Goal: Task Accomplishment & Management: Complete application form

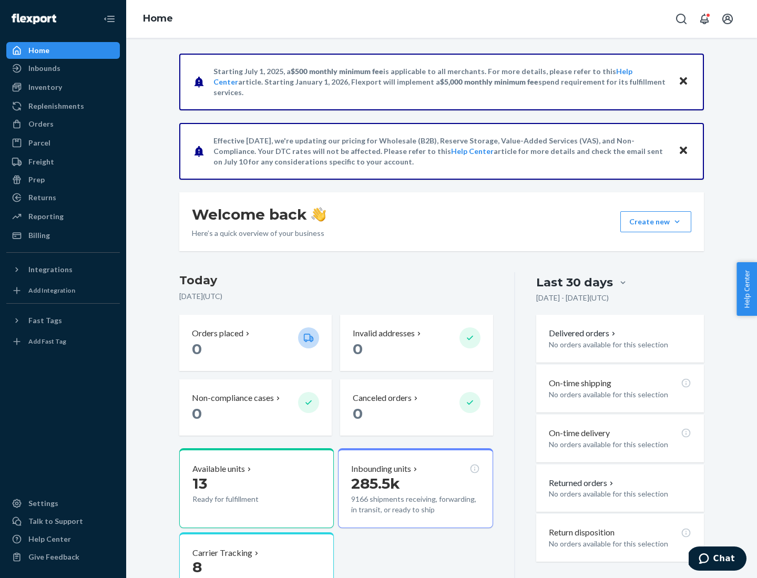
click at [677, 222] on button "Create new Create new inbound Create new order Create new product" at bounding box center [655, 221] width 71 height 21
click at [63, 68] on div "Inbounds" at bounding box center [62, 68] width 111 height 15
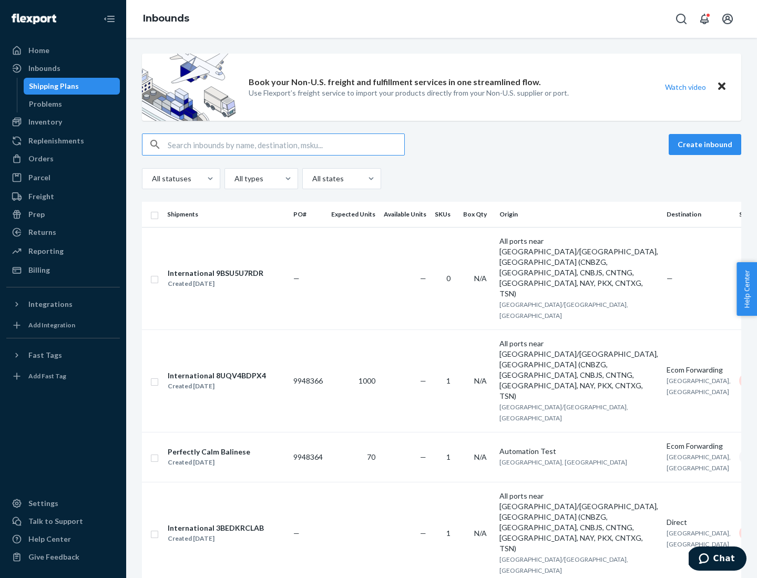
click at [706, 145] on button "Create inbound" at bounding box center [705, 144] width 73 height 21
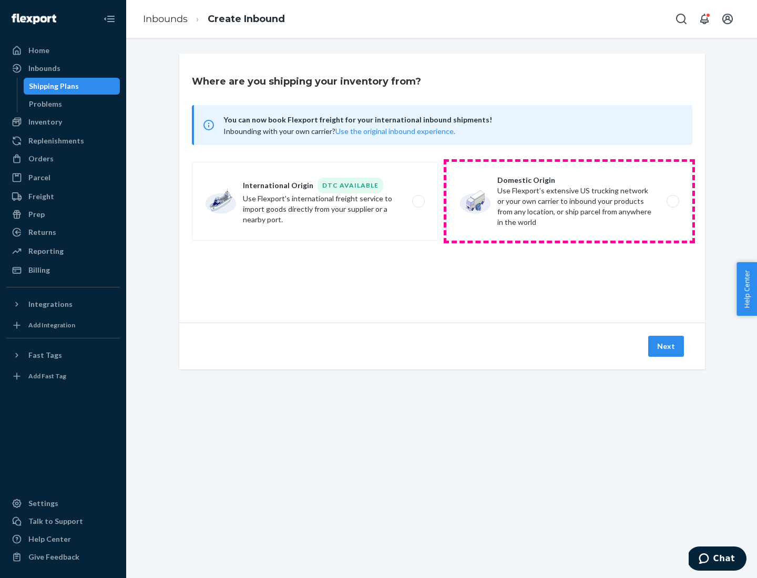
click at [569, 201] on label "Domestic Origin Use Flexport’s extensive US trucking network or your own carrie…" at bounding box center [569, 201] width 246 height 79
click at [672, 201] on input "Domestic Origin Use Flexport’s extensive US trucking network or your own carrie…" at bounding box center [675, 201] width 7 height 7
radio input "true"
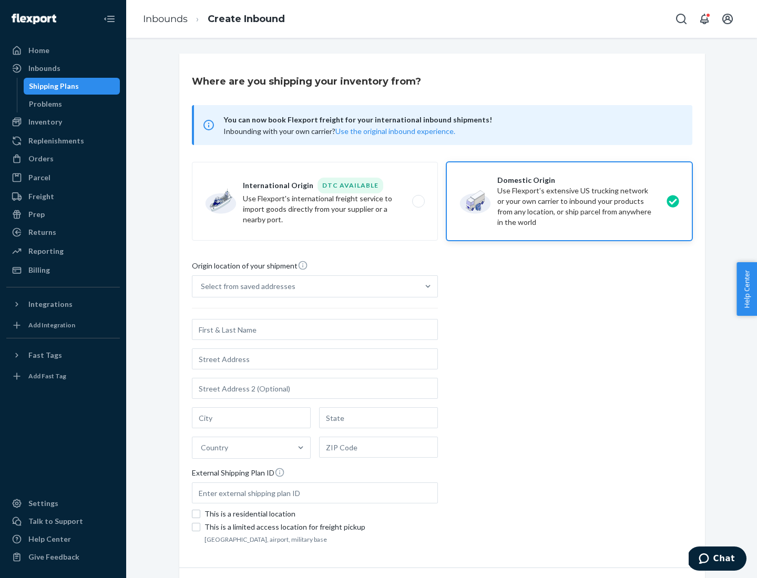
click at [245, 286] on div "Select from saved addresses" at bounding box center [248, 286] width 95 height 11
click at [202, 286] on input "Select from saved addresses" at bounding box center [201, 286] width 1 height 11
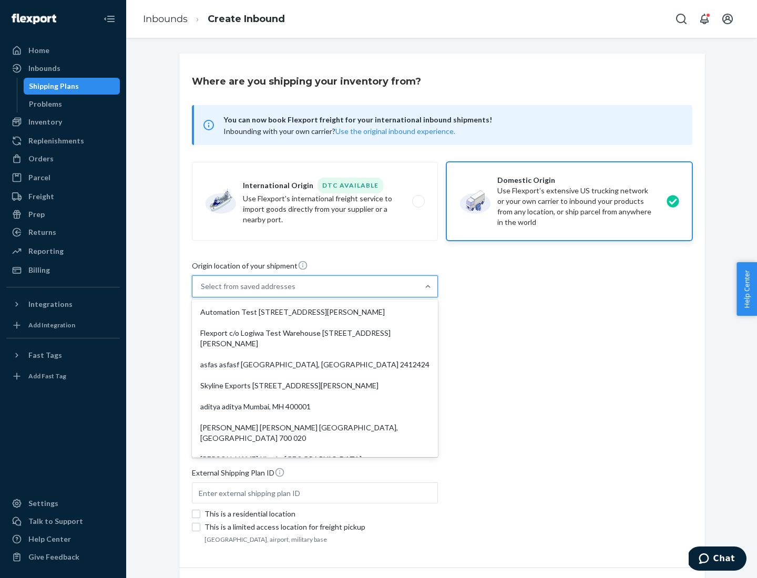
scroll to position [4, 0]
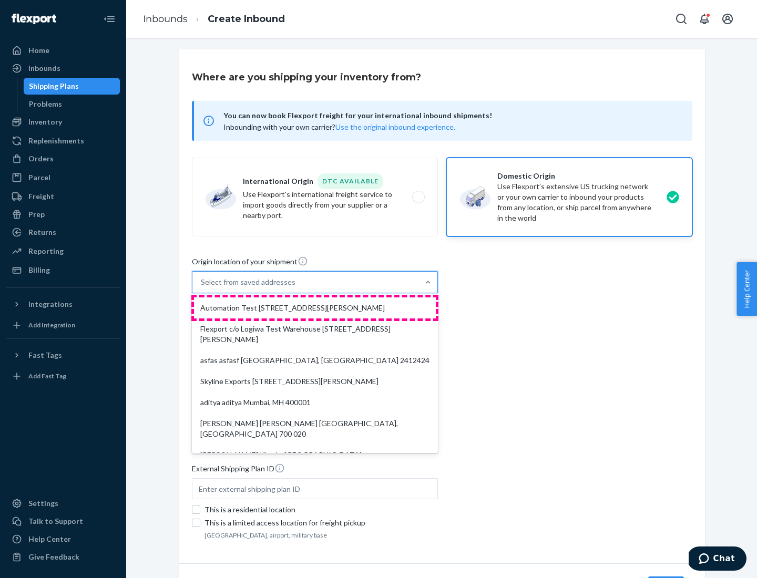
click at [315, 308] on div "Automation Test [STREET_ADDRESS][PERSON_NAME]" at bounding box center [315, 307] width 242 height 21
click at [202, 287] on input "option Automation Test [STREET_ADDRESS][PERSON_NAME]. 9 results available. Use …" at bounding box center [201, 282] width 1 height 11
type input "Automation Test"
type input "[STREET_ADDRESS][PERSON_NAME]"
type input "9th Floor"
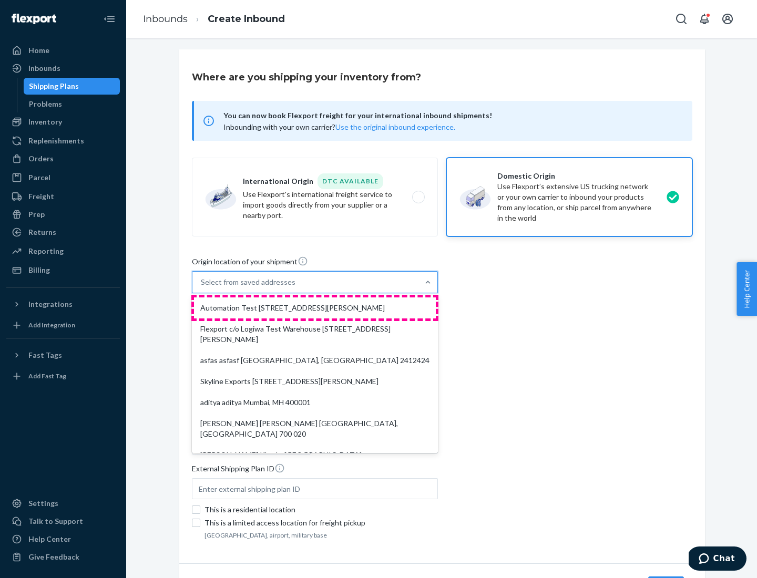
type input "[GEOGRAPHIC_DATA]"
type input "CA"
type input "94104"
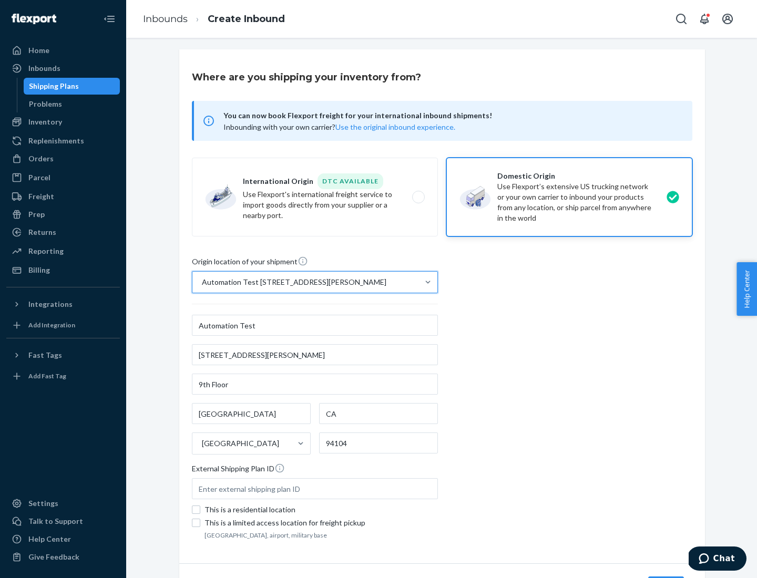
scroll to position [61, 0]
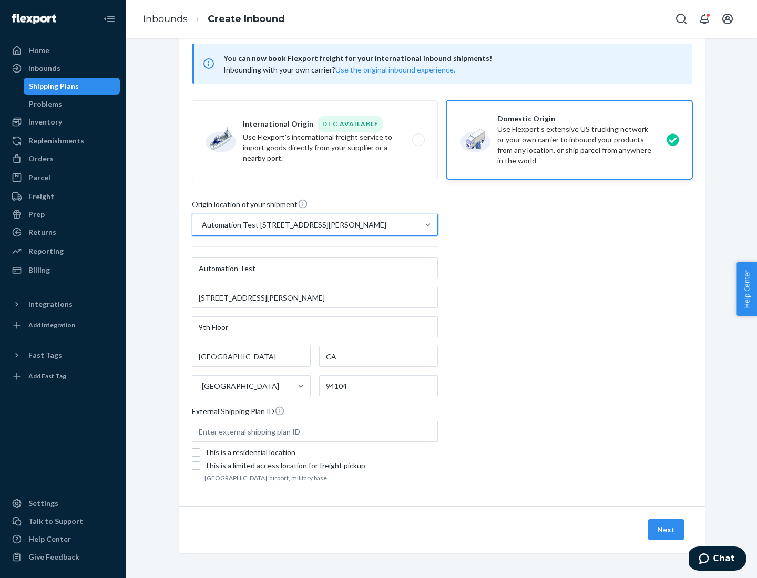
click at [666, 530] on button "Next" at bounding box center [666, 529] width 36 height 21
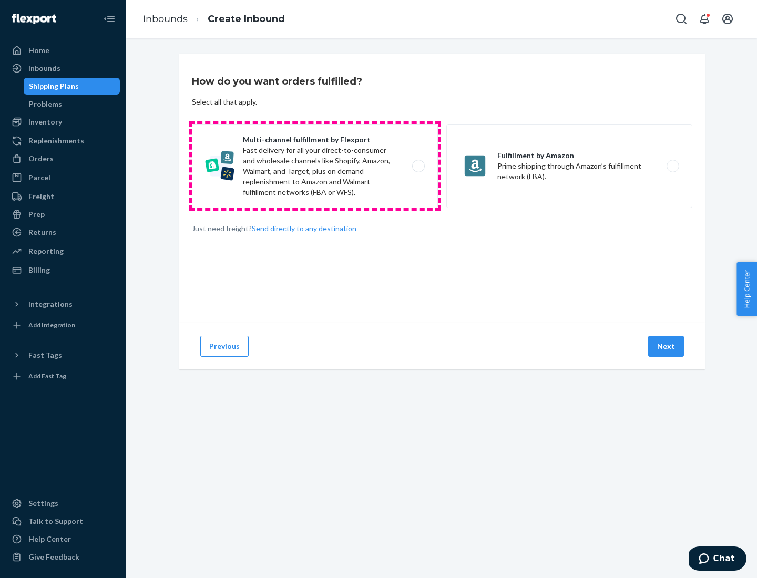
click at [315, 166] on label "Multi-channel fulfillment by Flexport Fast delivery for all your direct-to-cons…" at bounding box center [315, 166] width 246 height 84
click at [418, 166] on input "Multi-channel fulfillment by Flexport Fast delivery for all your direct-to-cons…" at bounding box center [421, 166] width 7 height 7
radio input "true"
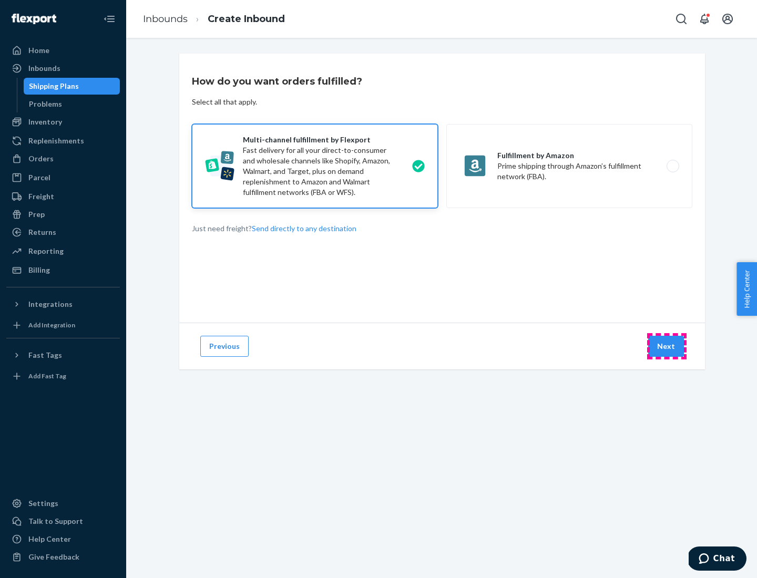
click at [666, 346] on button "Next" at bounding box center [666, 346] width 36 height 21
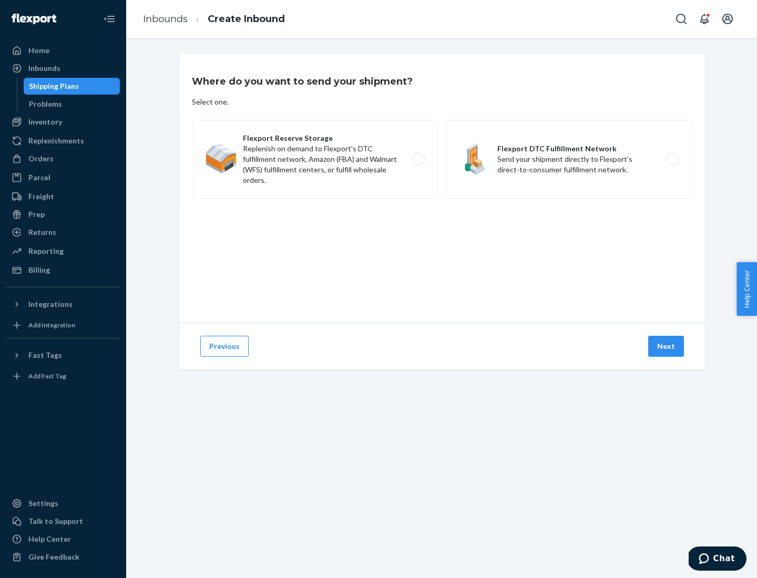
click at [569, 159] on label "Flexport DTC Fulfillment Network Send your shipment directly to Flexport's dire…" at bounding box center [569, 159] width 246 height 79
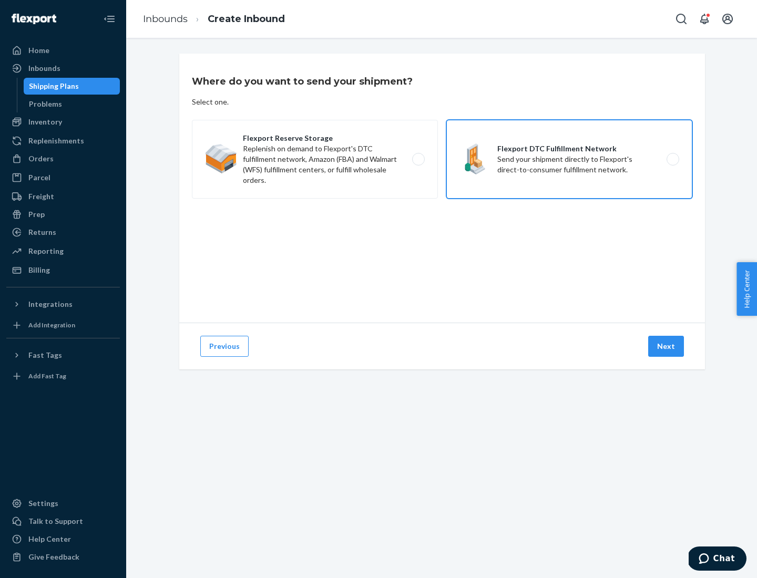
click at [672, 159] on input "Flexport DTC Fulfillment Network Send your shipment directly to Flexport's dire…" at bounding box center [675, 159] width 7 height 7
radio input "true"
click at [666, 346] on button "Next" at bounding box center [666, 346] width 36 height 21
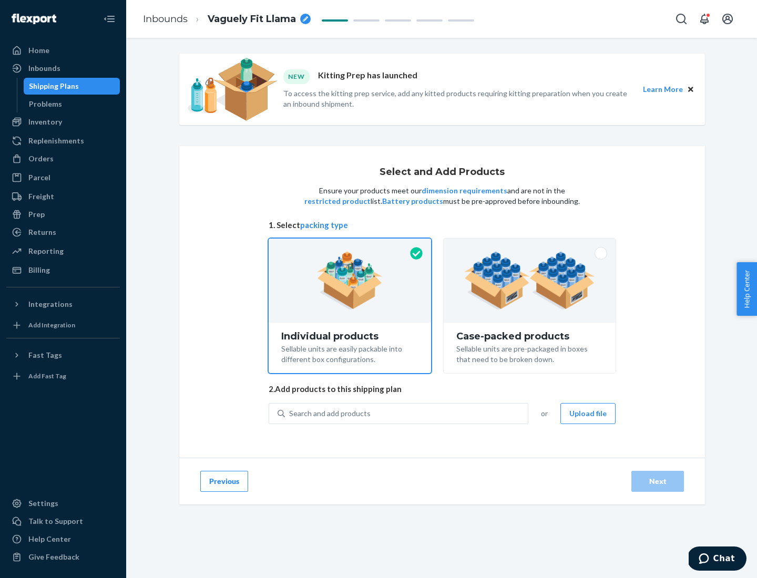
click at [530, 281] on img at bounding box center [529, 281] width 131 height 58
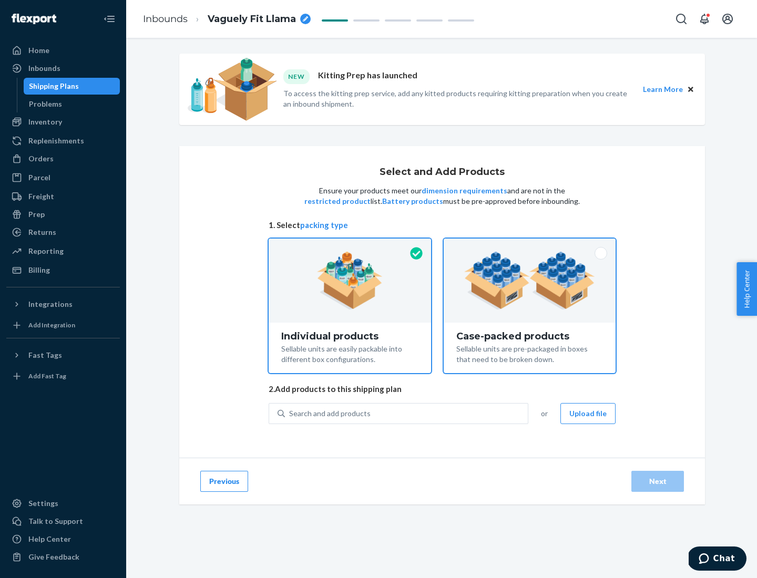
click at [530, 245] on input "Case-packed products Sellable units are pre-packaged in boxes that need to be b…" at bounding box center [529, 242] width 7 height 7
radio input "true"
radio input "false"
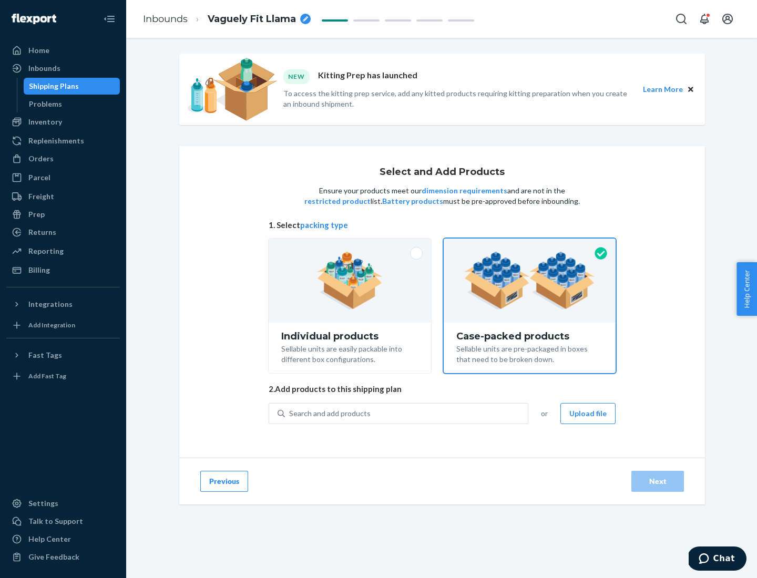
click at [407, 413] on div "Search and add products" at bounding box center [406, 413] width 243 height 19
click at [290, 413] on input "Search and add products" at bounding box center [289, 413] width 1 height 11
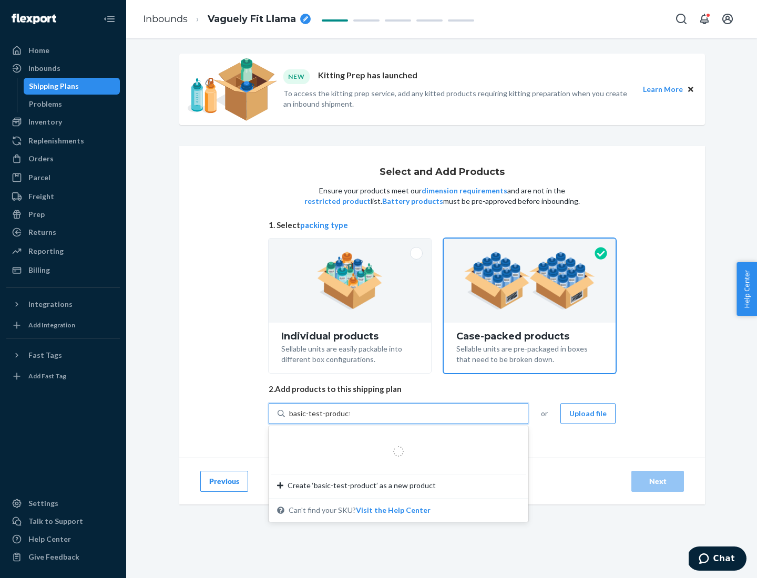
type input "basic-test-product-1"
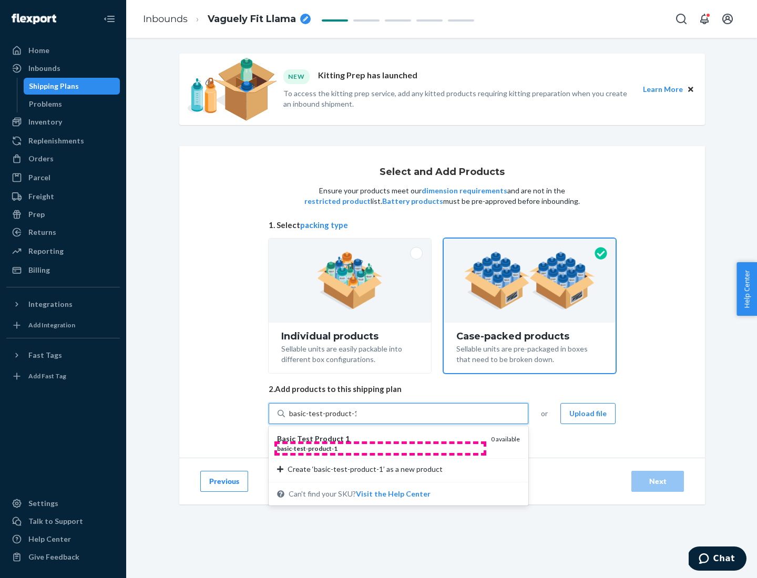
click at [380, 448] on div "basic - test - product - 1" at bounding box center [380, 448] width 206 height 9
click at [356, 419] on input "basic-test-product-1" at bounding box center [322, 413] width 67 height 11
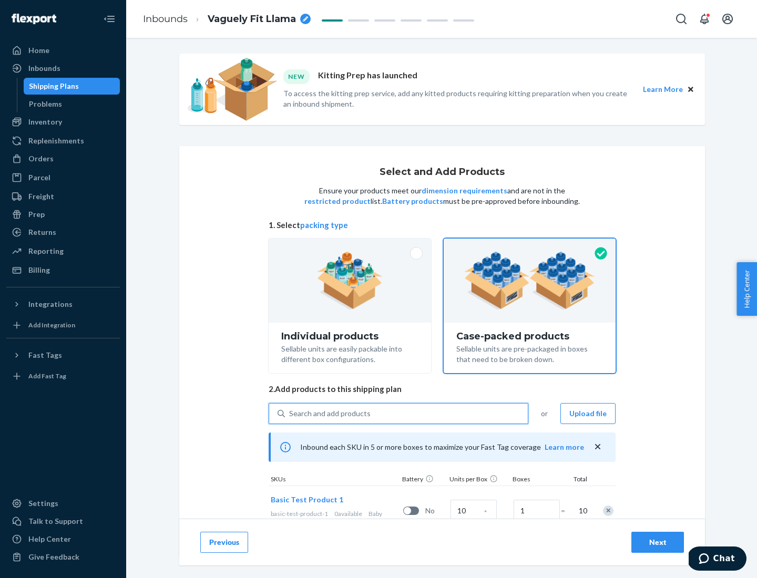
scroll to position [38, 0]
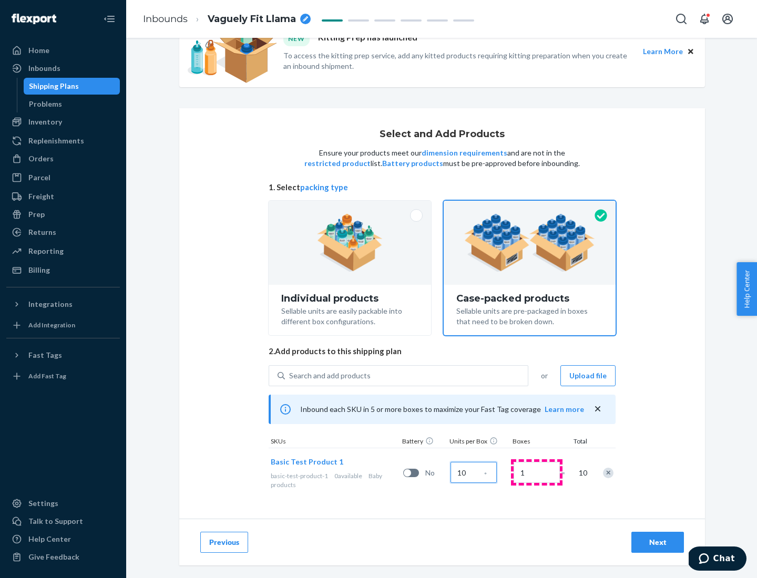
type input "10"
type input "7"
click at [657, 542] on div "Next" at bounding box center [657, 542] width 35 height 11
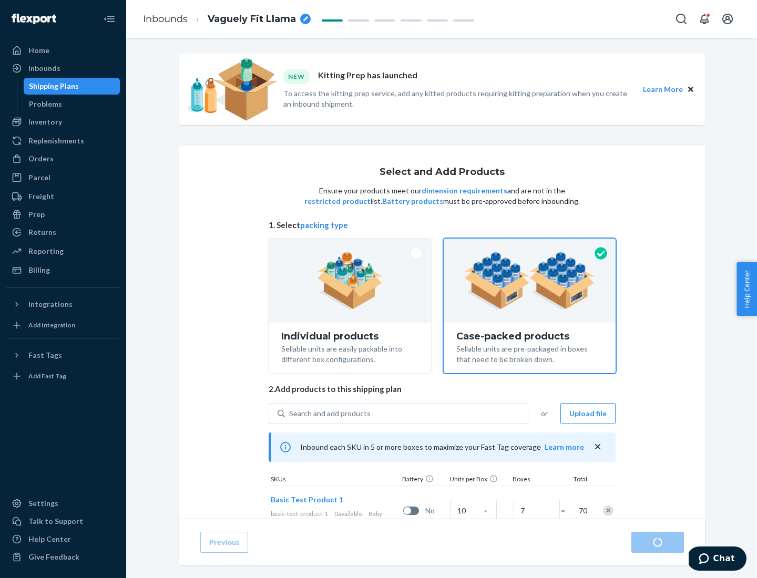
radio input "true"
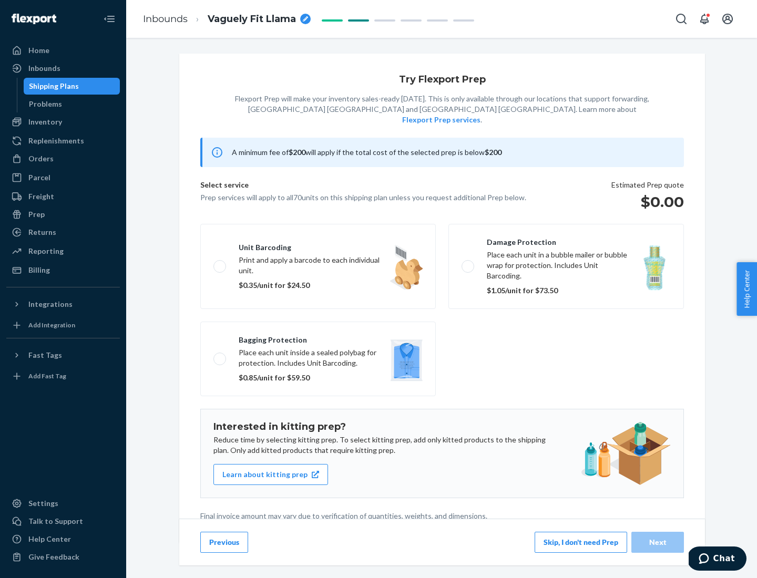
scroll to position [3, 0]
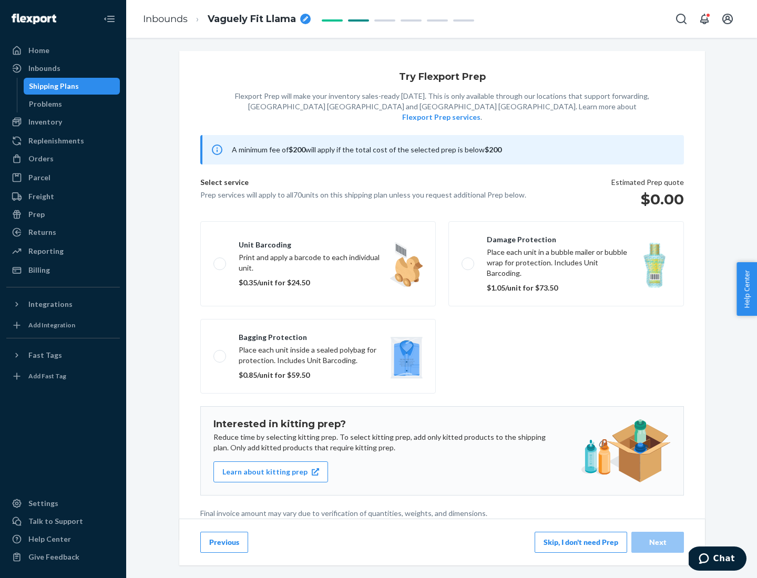
click at [318, 335] on label "Bagging protection Place each unit inside a sealed polybag for protection. Incl…" at bounding box center [317, 356] width 235 height 75
click at [220, 353] on input "Bagging protection Place each unit inside a sealed polybag for protection. Incl…" at bounding box center [216, 356] width 7 height 7
checkbox input "true"
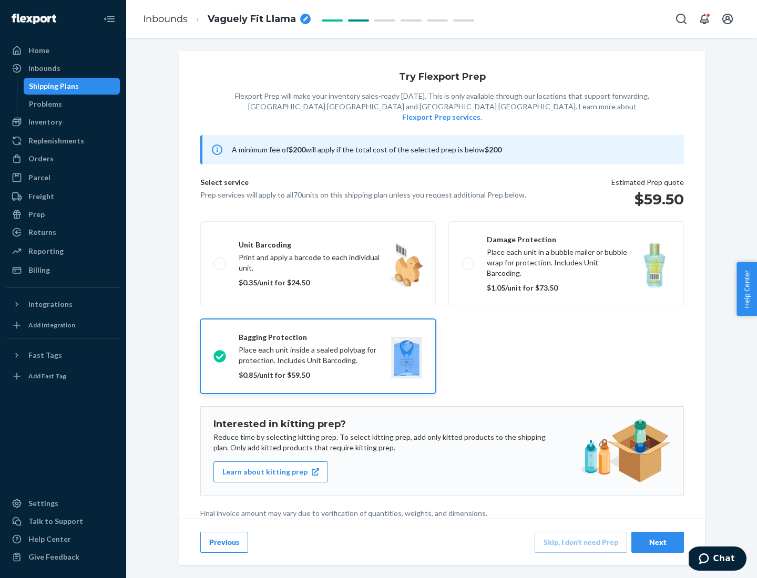
click at [657, 542] on div "Next" at bounding box center [657, 542] width 35 height 11
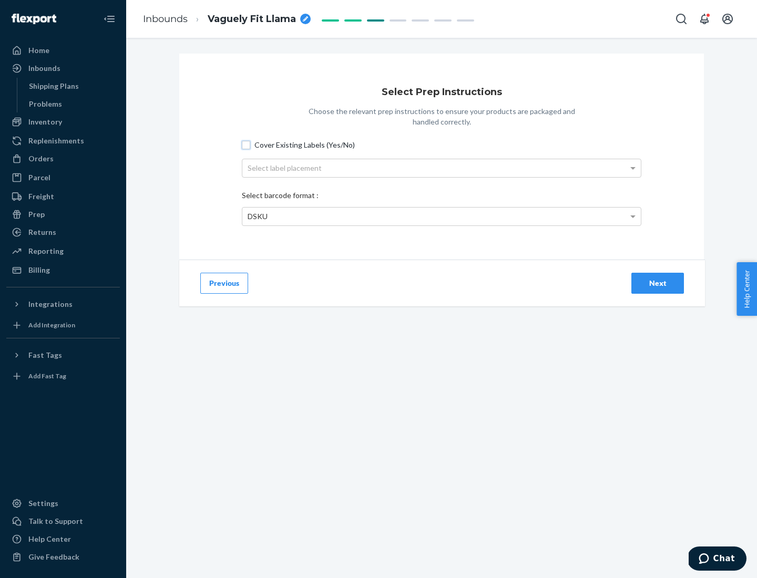
click at [246, 145] on input "Cover Existing Labels (Yes/No)" at bounding box center [246, 145] width 8 height 8
checkbox input "true"
click at [441, 168] on div "Select label placement" at bounding box center [441, 168] width 398 height 18
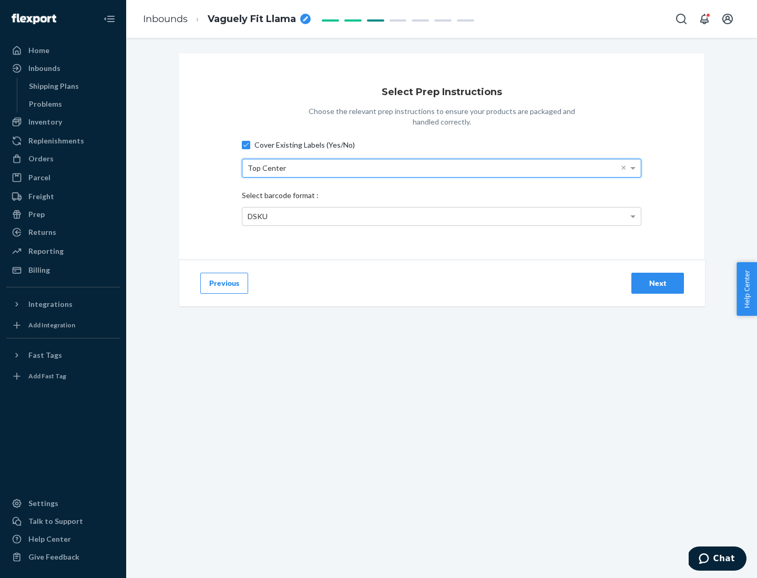
click at [441, 216] on div "DSKU" at bounding box center [441, 217] width 398 height 18
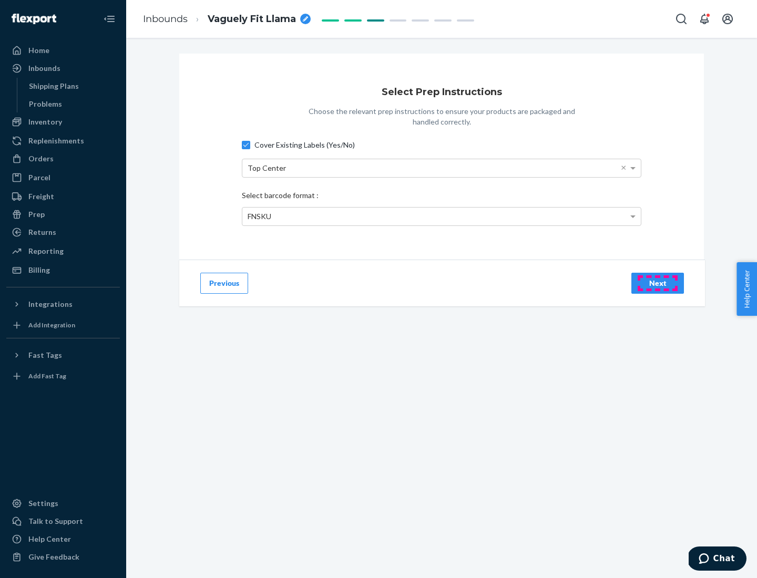
click at [657, 283] on div "Next" at bounding box center [657, 283] width 35 height 11
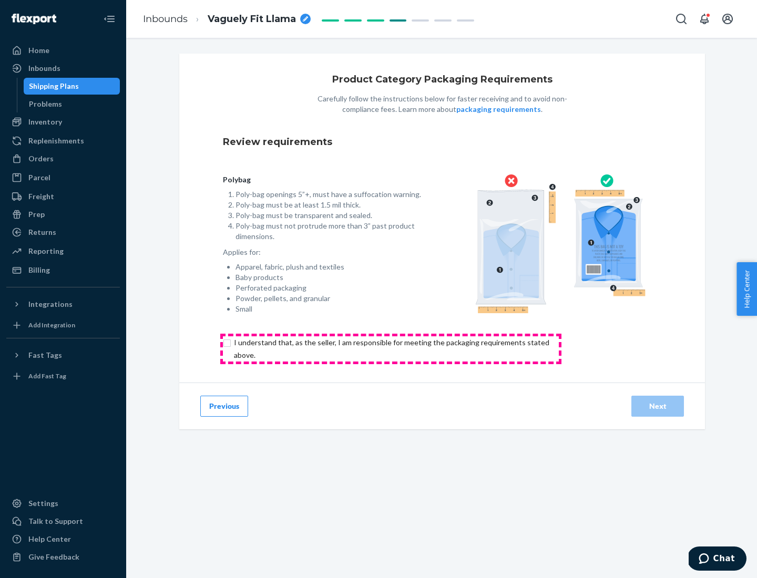
click at [391, 348] on input "checkbox" at bounding box center [398, 348] width 350 height 25
checkbox input "true"
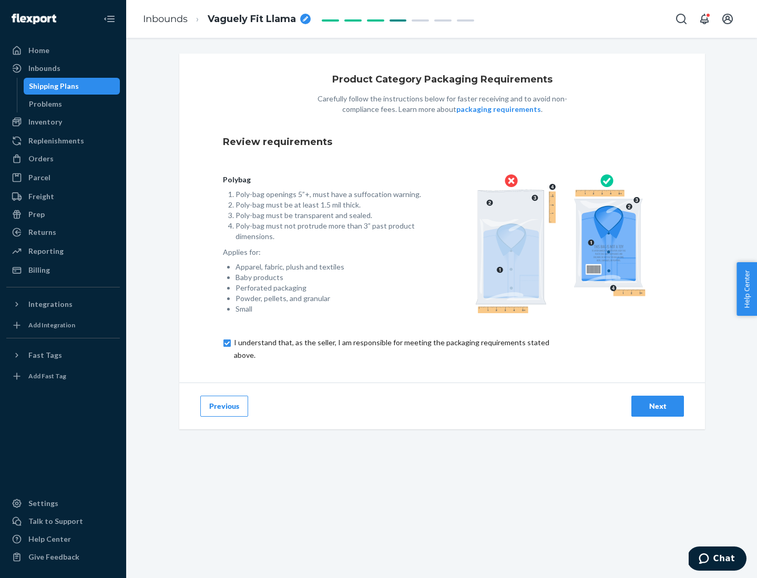
click at [657, 406] on div "Next" at bounding box center [657, 406] width 35 height 11
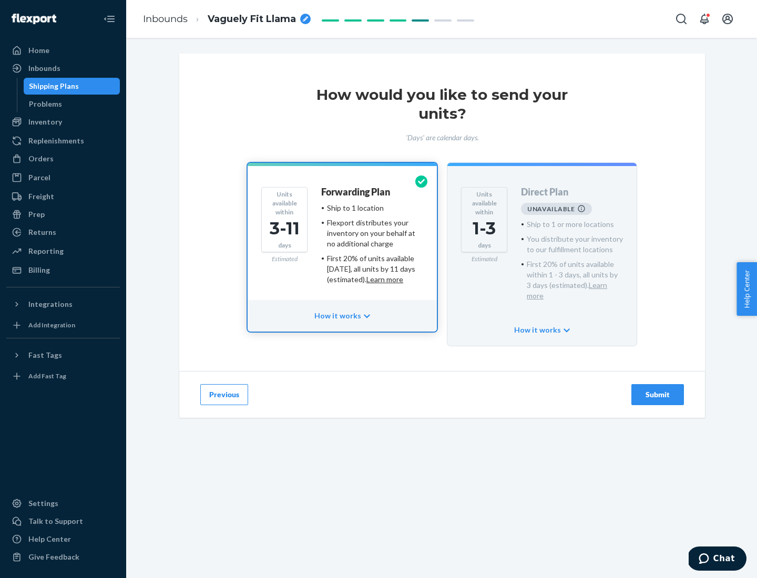
click at [356, 192] on h4 "Forwarding Plan" at bounding box center [355, 192] width 69 height 11
click at [657, 389] on div "Submit" at bounding box center [657, 394] width 35 height 11
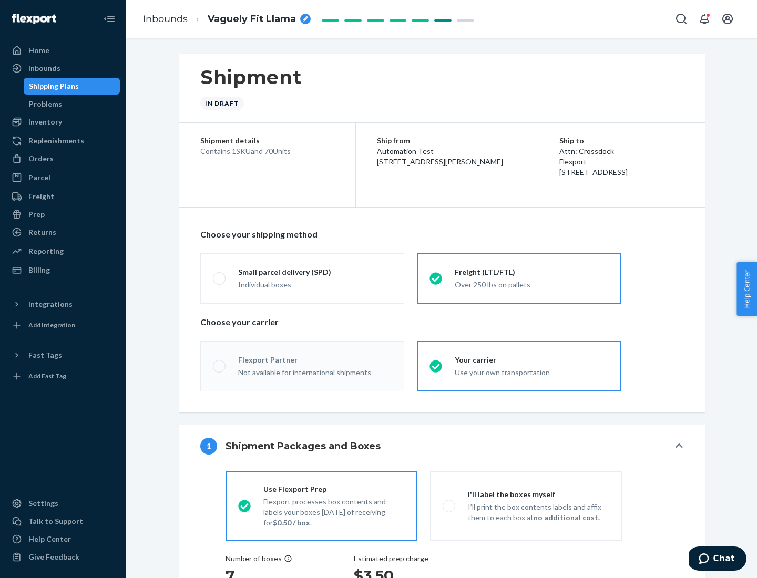
radio input "true"
radio input "false"
radio input "true"
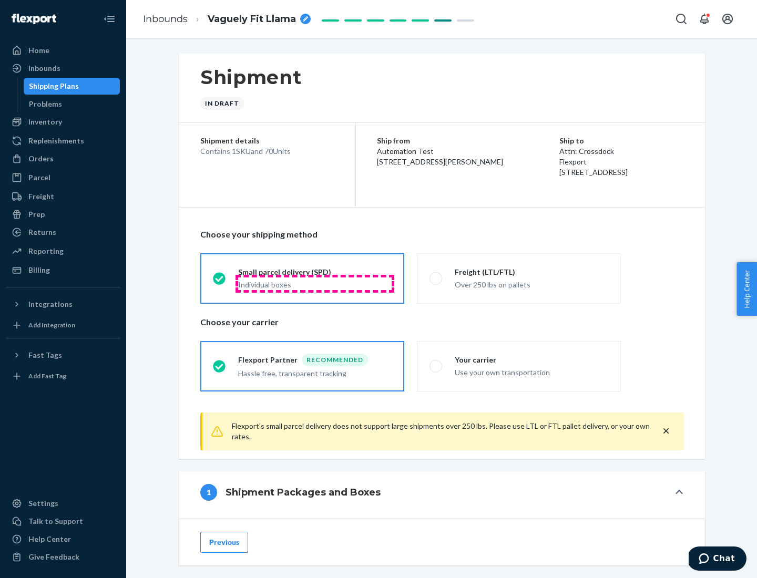
click at [315, 283] on div "Individual boxes" at bounding box center [314, 285] width 153 height 11
click at [220, 282] on input "Small parcel delivery (SPD) Individual boxes" at bounding box center [216, 278] width 7 height 7
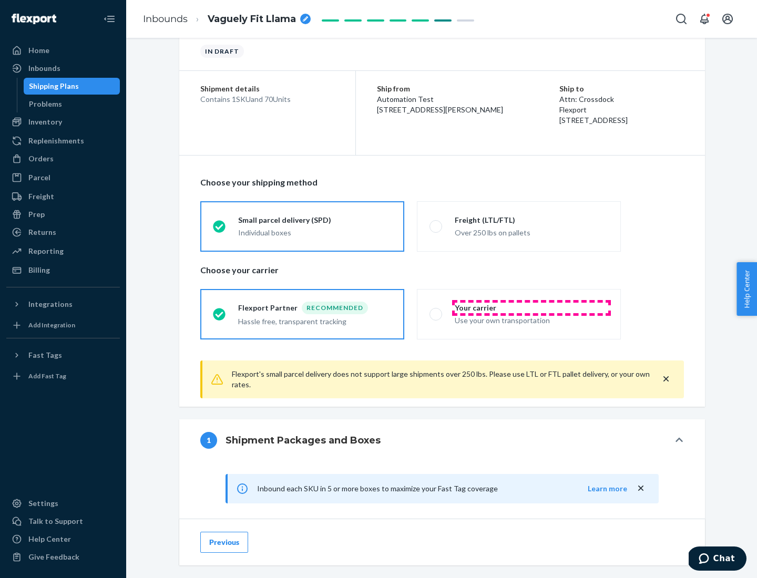
click at [531, 307] on div "Your carrier" at bounding box center [531, 308] width 153 height 11
click at [436, 311] on input "Your carrier Use your own transportation" at bounding box center [432, 314] width 7 height 7
radio input "true"
radio input "false"
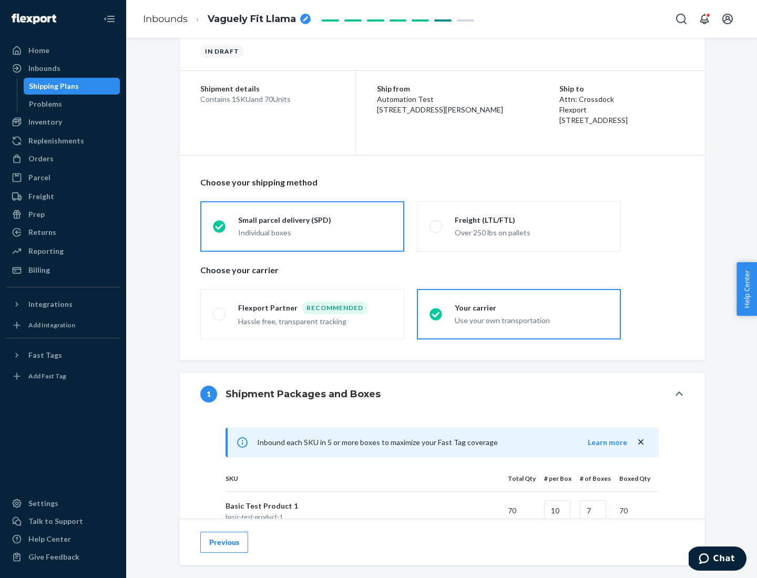
scroll to position [255, 0]
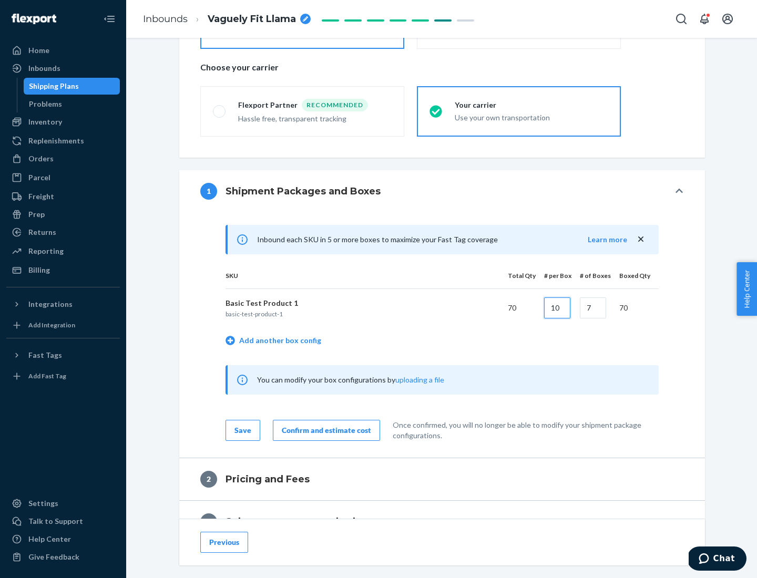
type input "10"
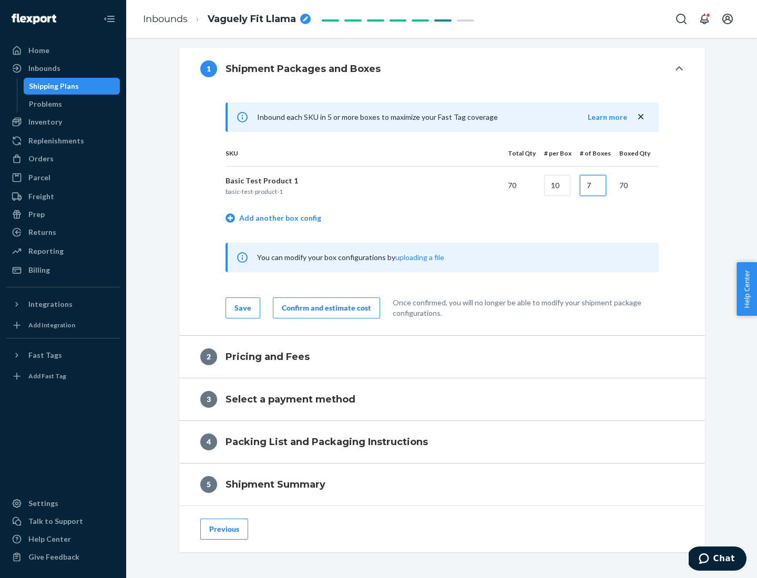
type input "7"
click at [324, 307] on div "Confirm and estimate cost" at bounding box center [326, 308] width 89 height 11
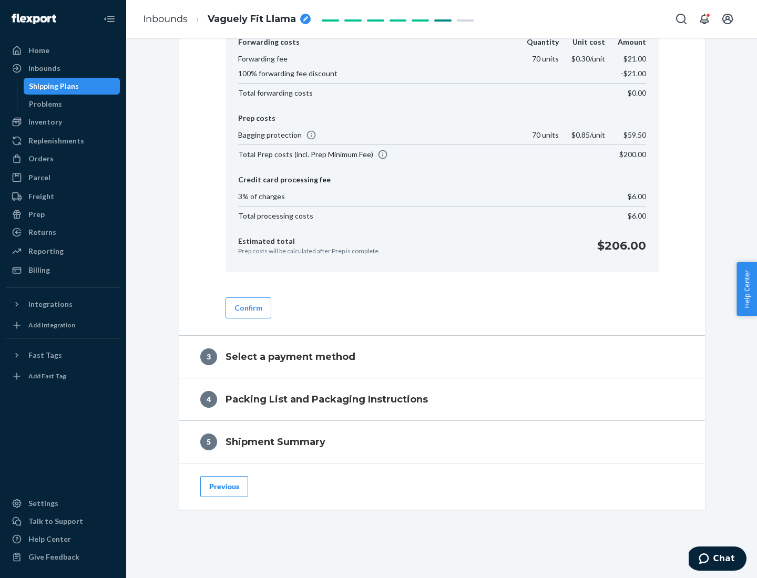
click at [248, 307] on button "Confirm" at bounding box center [248, 307] width 46 height 21
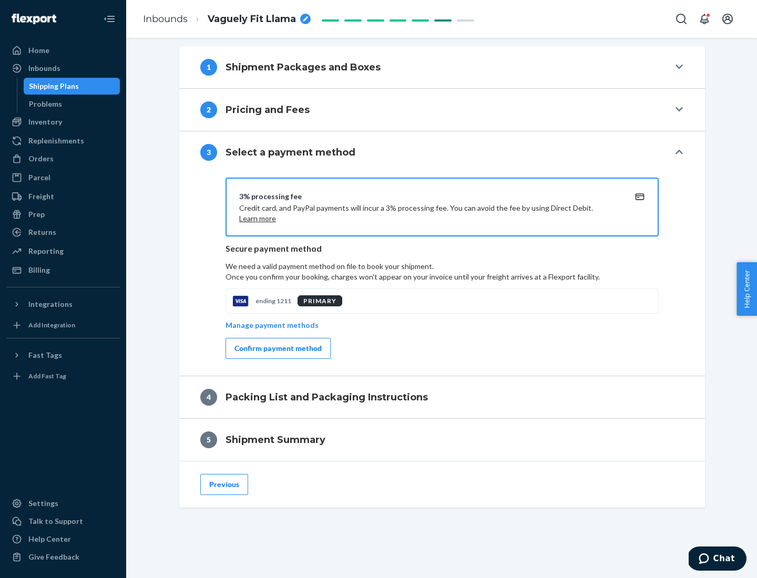
scroll to position [379, 0]
click at [277, 348] on div "Confirm payment method" at bounding box center [277, 348] width 87 height 11
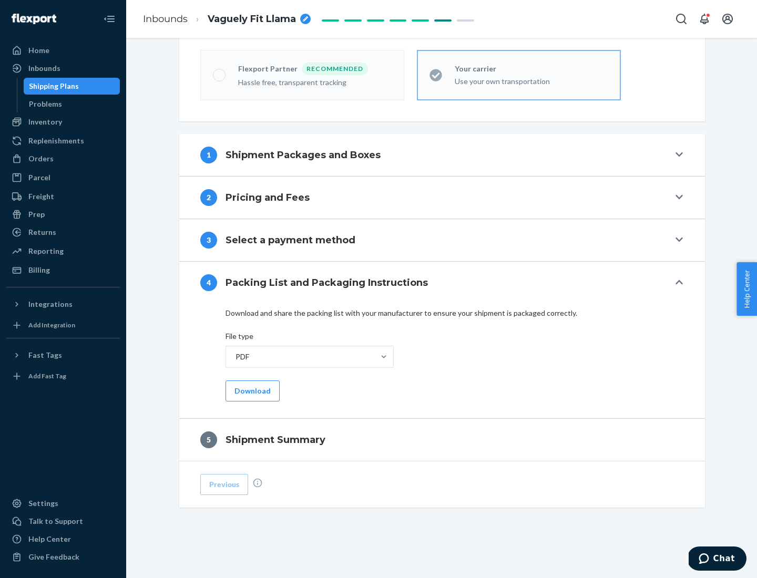
scroll to position [291, 0]
click at [251, 391] on button "Download" at bounding box center [252, 391] width 54 height 21
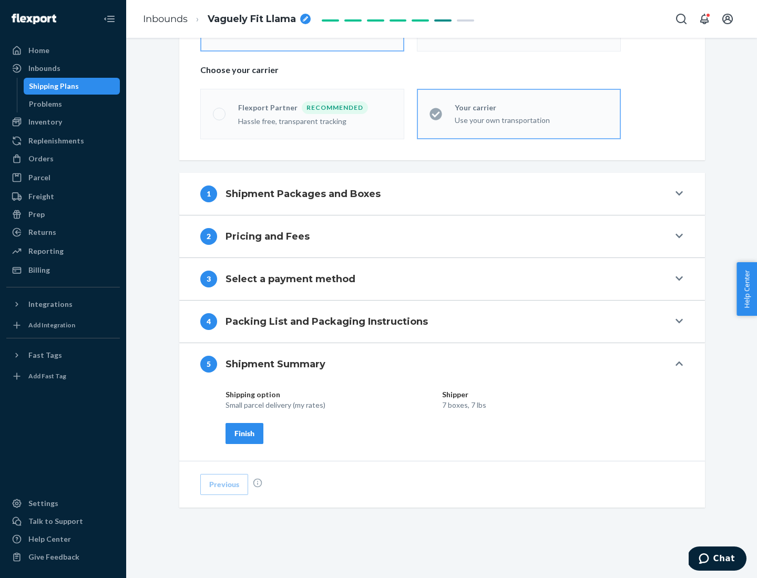
scroll to position [252, 0]
